Goal: Information Seeking & Learning: Learn about a topic

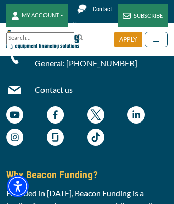
scroll to position [7418, 0]
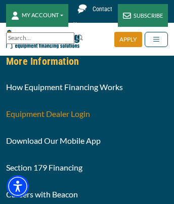
click at [48, 119] on link "Equipment Dealer Login" at bounding box center [48, 114] width 84 height 10
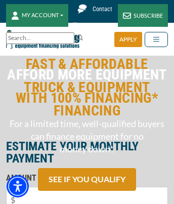
scroll to position [6298, 0]
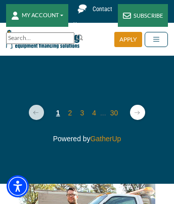
click at [58, 117] on link "1" at bounding box center [58, 113] width 4 height 8
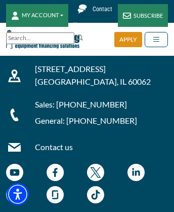
click at [96, 203] on img at bounding box center [95, 194] width 17 height 17
click at [136, 181] on img at bounding box center [136, 172] width 17 height 17
